Goal: Task Accomplishment & Management: Manage account settings

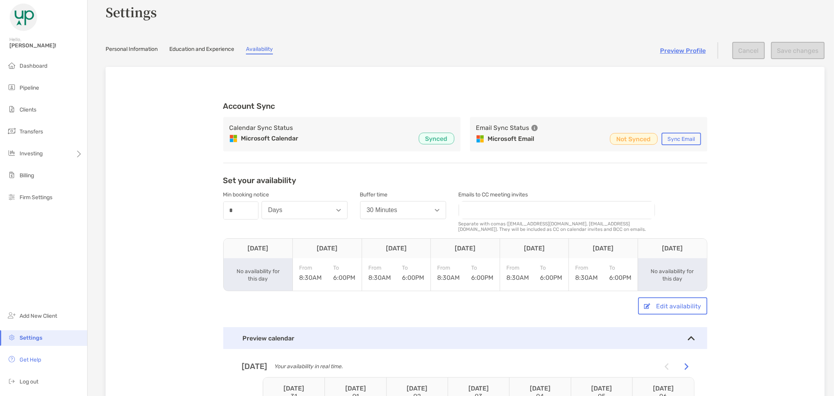
scroll to position [43, 0]
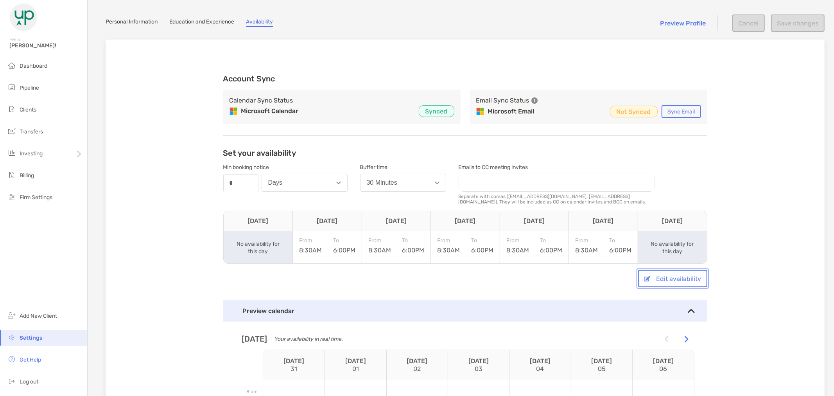
click at [662, 280] on button "Edit availability" at bounding box center [672, 278] width 69 height 17
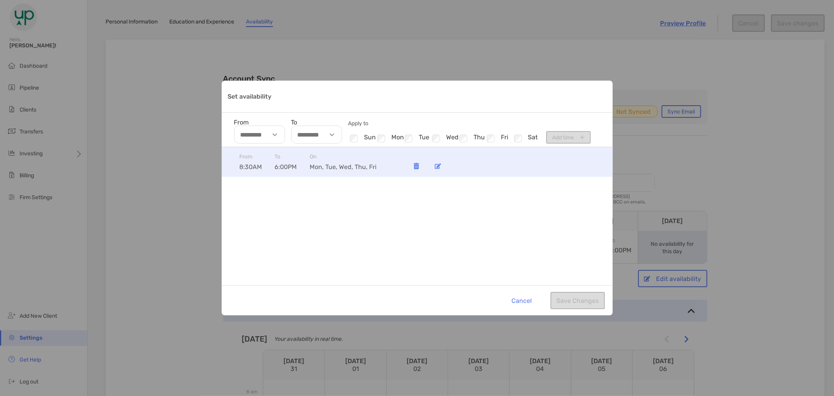
click at [279, 169] on span "6:00PM" at bounding box center [292, 166] width 35 height 7
click at [437, 167] on img "Set availability" at bounding box center [438, 166] width 6 height 6
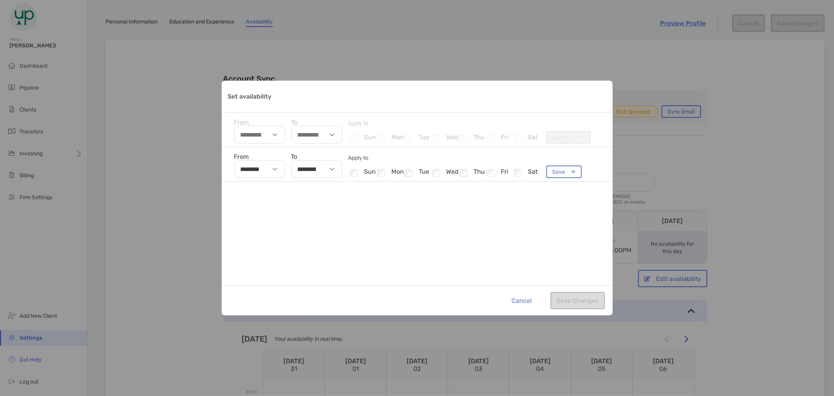
click at [331, 170] on img "Set availability" at bounding box center [332, 169] width 5 height 3
click at [481, 245] on div "From ******** To ******** 01 02 03 04 05 06 07 08 09 10 11 12 00 30 AM PM Apply…" at bounding box center [417, 216] width 391 height 138
click at [512, 216] on div "From ******** To ******** Apply to Checkbox sun Checkbox mon Checkbox tue Check…" at bounding box center [417, 216] width 391 height 138
click at [527, 295] on button "Cancel" at bounding box center [522, 300] width 32 height 17
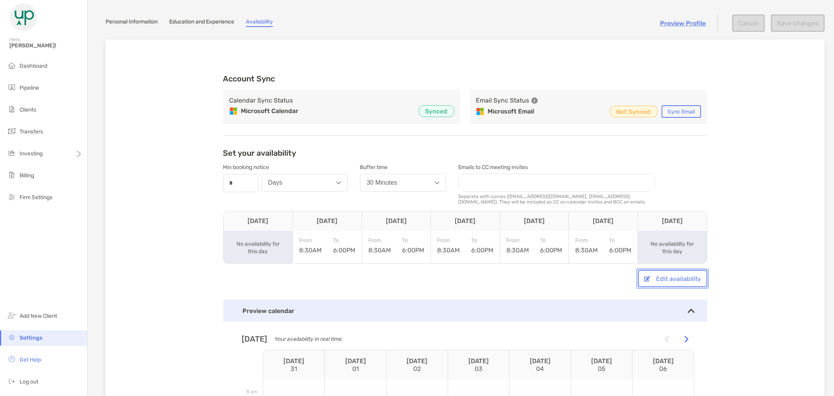
click at [679, 280] on button "Edit availability" at bounding box center [672, 278] width 69 height 17
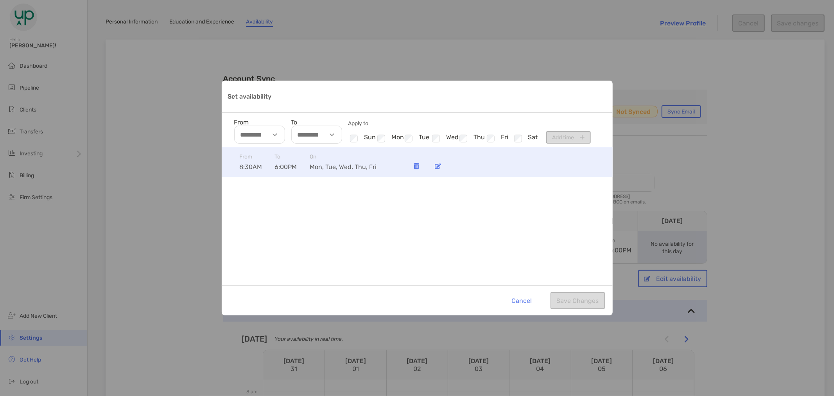
click at [439, 167] on img "Set availability" at bounding box center [438, 166] width 6 height 6
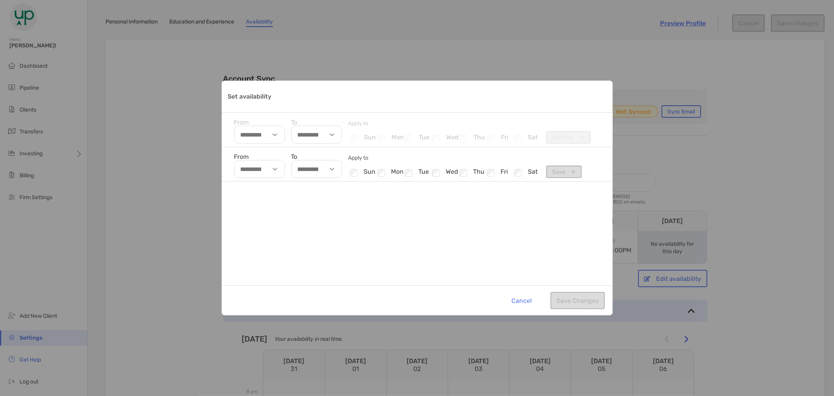
type input "********"
click at [330, 169] on img "Set availability" at bounding box center [332, 169] width 5 height 3
click at [299, 220] on li "03" at bounding box center [303, 217] width 23 height 10
click at [330, 206] on li "30" at bounding box center [326, 206] width 23 height 10
type input "********"
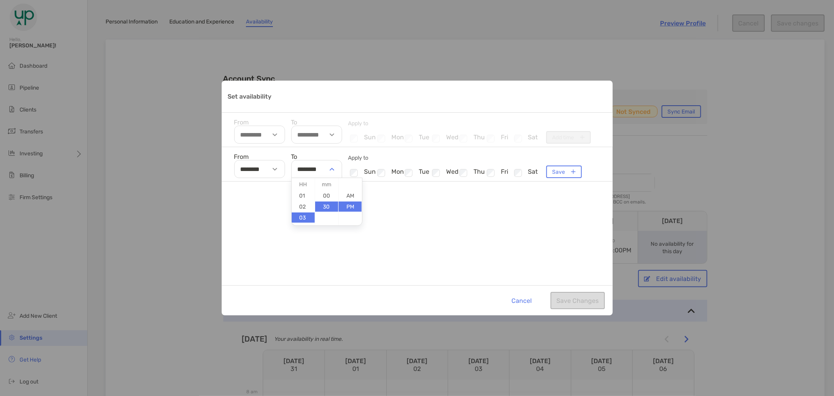
click at [422, 253] on div "From ******** To ******** 01 02 03 04 05 06 07 08 09 10 11 12 00 30 AM PM Apply…" at bounding box center [417, 216] width 391 height 138
click at [561, 171] on button "Save" at bounding box center [564, 171] width 36 height 13
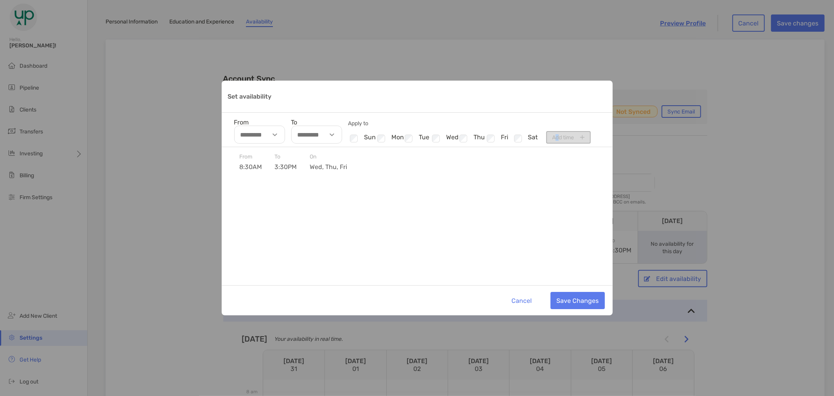
click at [557, 134] on div "From To Apply to Checkbox sun Checkbox mon Checkbox tue Checkbox wed Checkbox t…" at bounding box center [417, 130] width 391 height 34
click at [401, 138] on li "Checkbox mon" at bounding box center [389, 138] width 27 height 10
click at [593, 304] on button "Save Changes" at bounding box center [578, 300] width 54 height 17
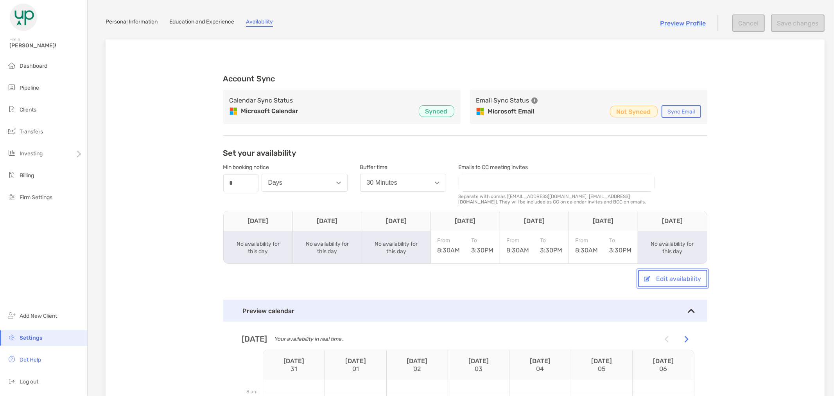
click at [669, 280] on button "Edit availability" at bounding box center [672, 278] width 69 height 17
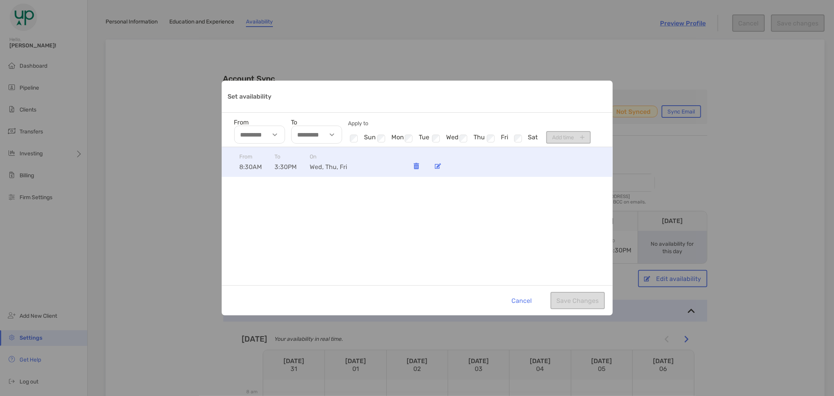
click at [441, 169] on div "Set availability" at bounding box center [438, 166] width 16 height 16
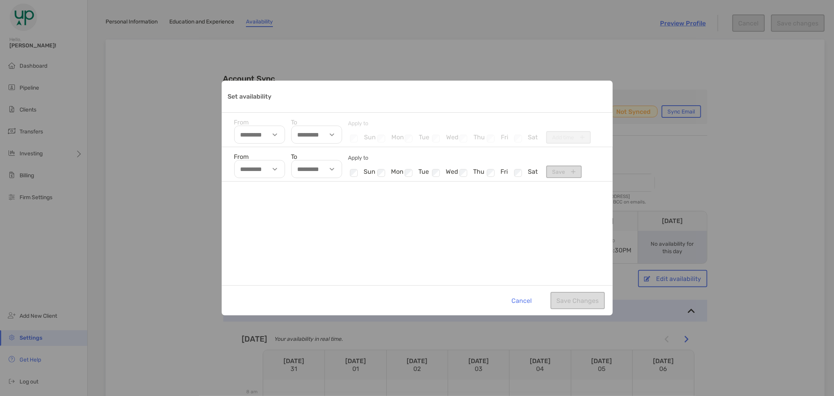
type input "********"
click at [334, 170] on img "Set availability" at bounding box center [332, 169] width 5 height 3
click at [303, 214] on li "04" at bounding box center [303, 211] width 23 height 10
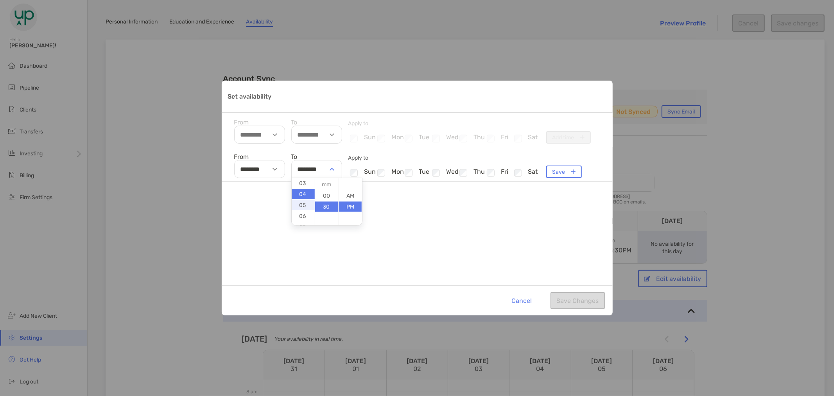
click at [303, 202] on li "05" at bounding box center [303, 205] width 23 height 10
click at [329, 197] on li "00" at bounding box center [326, 195] width 23 height 10
click at [326, 205] on li "30" at bounding box center [326, 206] width 23 height 10
click at [327, 196] on li "00" at bounding box center [326, 195] width 23 height 10
type input "********"
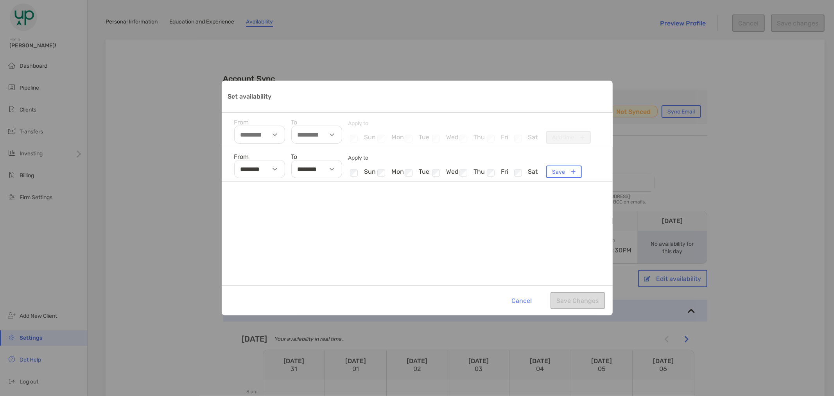
click at [403, 219] on div "From ******** To ******** Apply to Checkbox sun Checkbox mon Checkbox tue Check…" at bounding box center [417, 216] width 391 height 138
click at [562, 217] on div "From ******** To ******** Apply to Checkbox sun Checkbox mon Checkbox tue Check…" at bounding box center [417, 216] width 391 height 138
click at [561, 172] on button "Save" at bounding box center [564, 171] width 36 height 13
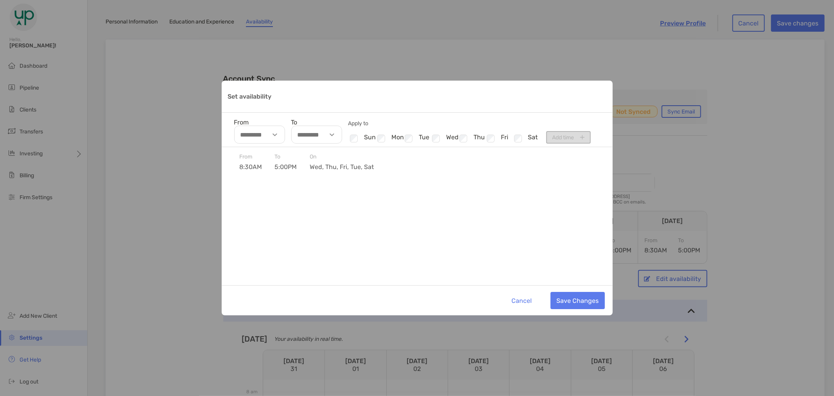
click at [566, 137] on div "From To Apply to Checkbox sun Checkbox mon Checkbox tue Checkbox wed Checkbox t…" at bounding box center [417, 130] width 391 height 34
click at [573, 304] on button "Save Changes" at bounding box center [578, 300] width 54 height 17
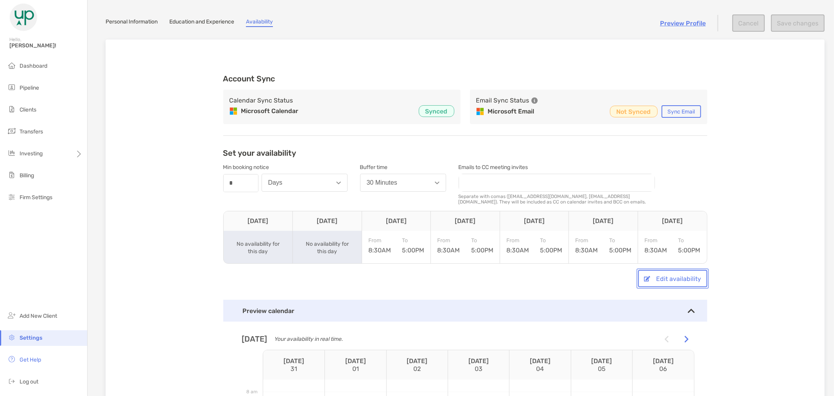
click at [671, 284] on button "Edit availability" at bounding box center [672, 278] width 69 height 17
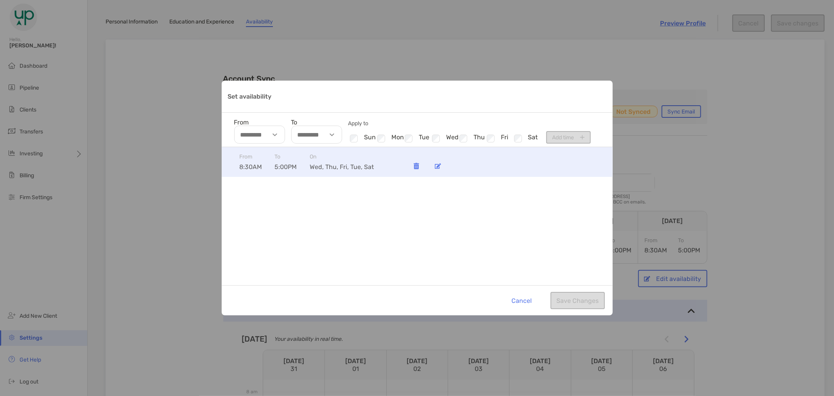
click at [440, 165] on img "Set availability" at bounding box center [438, 166] width 6 height 6
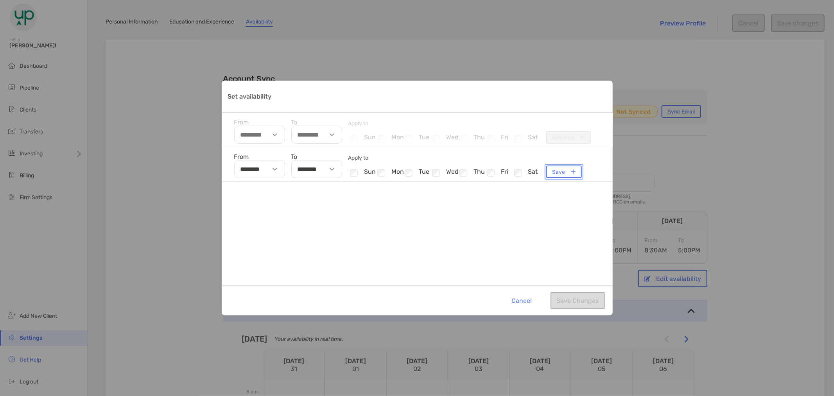
click at [562, 171] on button "Save" at bounding box center [564, 171] width 36 height 13
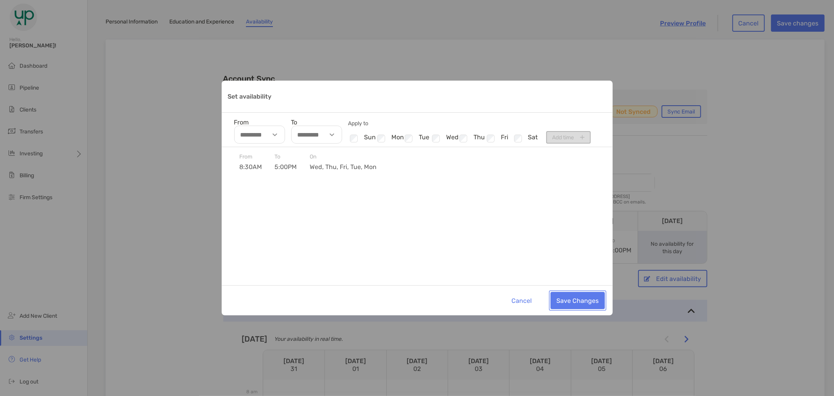
click at [572, 303] on button "Save Changes" at bounding box center [578, 300] width 54 height 17
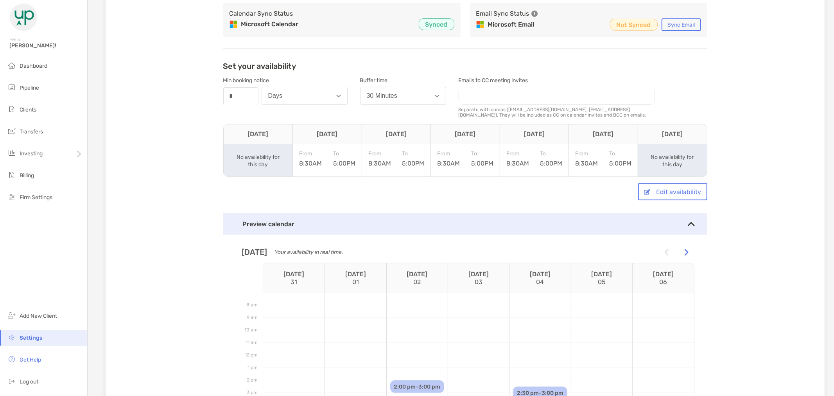
scroll to position [217, 0]
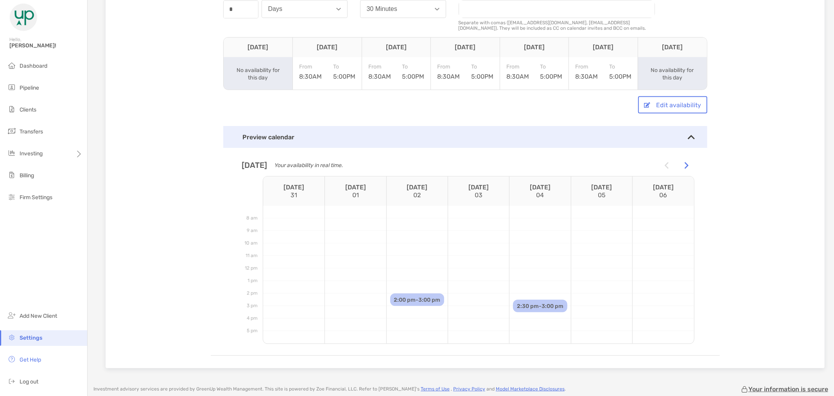
click at [685, 162] on img at bounding box center [687, 165] width 4 height 7
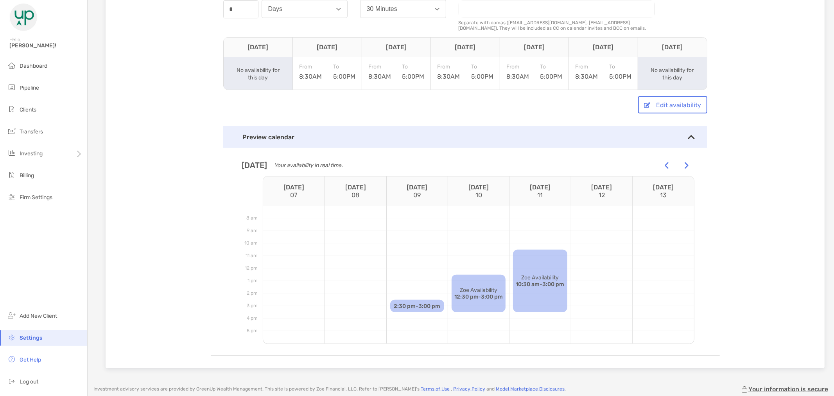
click at [685, 162] on img at bounding box center [687, 165] width 4 height 7
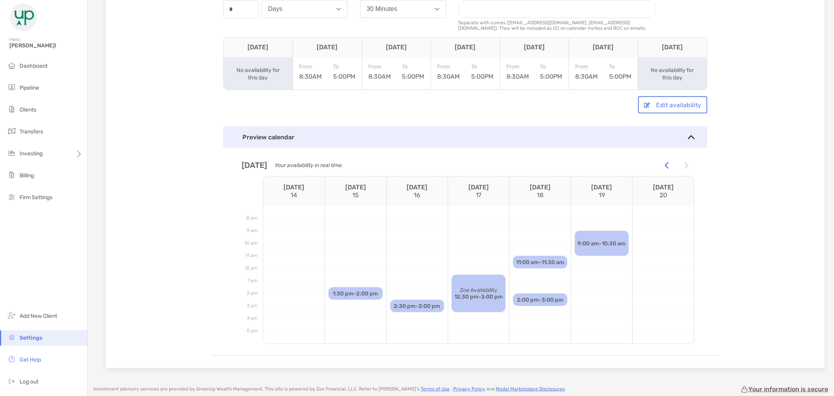
click at [685, 162] on img at bounding box center [687, 165] width 4 height 7
click at [665, 163] on img at bounding box center [667, 165] width 4 height 7
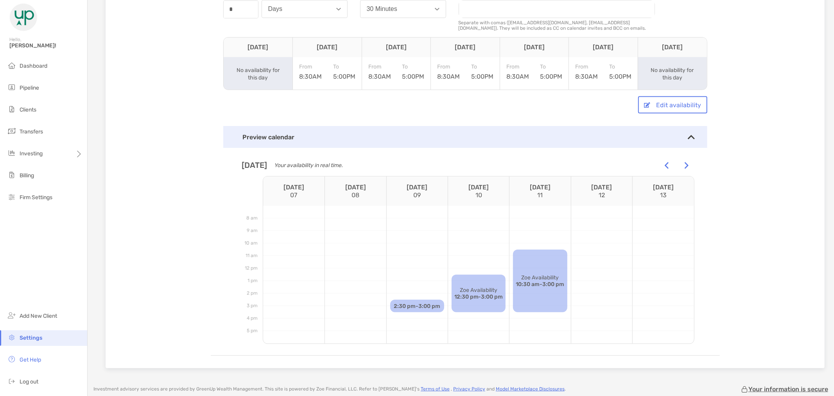
click at [553, 264] on div "Zoe Availability 10:30 am - 3:00 pm" at bounding box center [540, 281] width 54 height 63
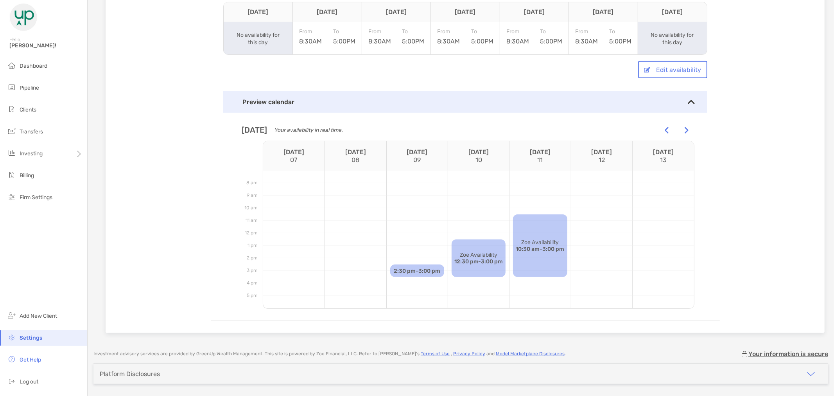
scroll to position [232, 0]
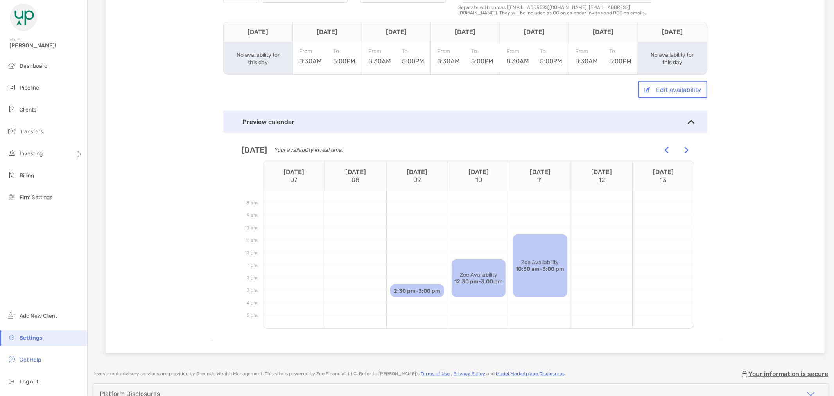
click at [665, 147] on img at bounding box center [667, 150] width 4 height 7
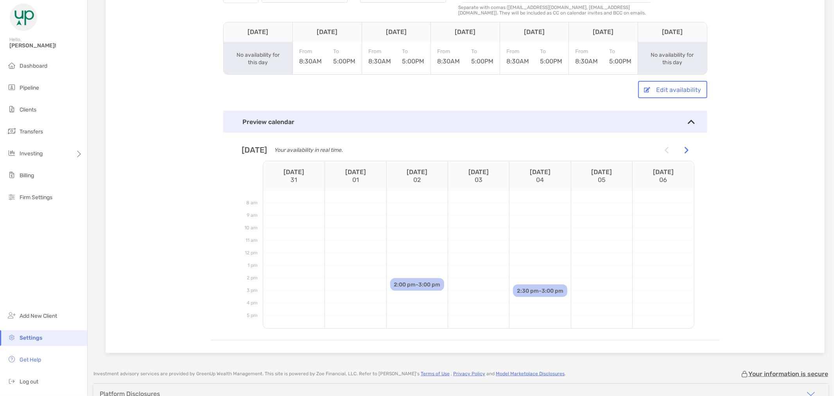
click at [685, 147] on img at bounding box center [687, 150] width 4 height 7
